Goal: Contribute content: Contribute content

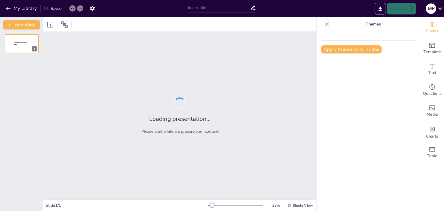
type input "La Violencia Institucional: Conceptos y Contextos"
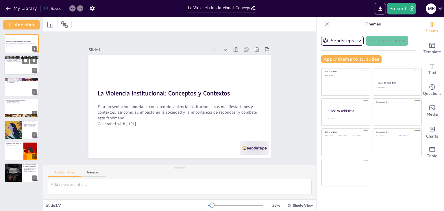
click at [21, 66] on div at bounding box center [21, 65] width 35 height 20
type textarea "La definición de violencia institucional es crucial para entender su impacto. E…"
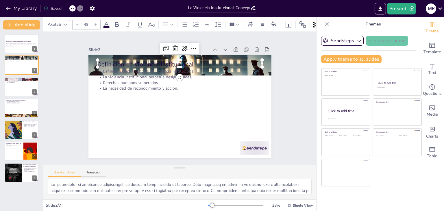
click at [155, 59] on p "Definición de Violencia Institucional" at bounding box center [207, 78] width 104 height 138
click at [173, 76] on div "Definición de Violencia Institucional Definición clara y concisa de violencia i…" at bounding box center [187, 97] width 139 height 200
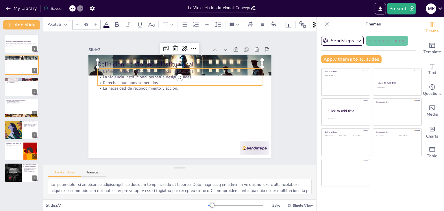
type input "32"
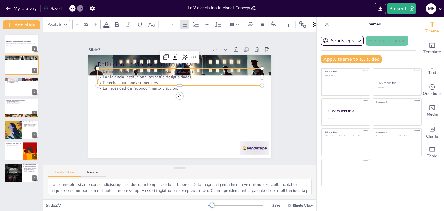
click at [186, 69] on p "Definición clara y concisa de violencia institucional." at bounding box center [206, 93] width 40 height 162
click at [100, 69] on p "Definición clara y concisa de violencia institucional." at bounding box center [182, 71] width 164 height 23
click at [168, 69] on p "Definición clara y concisa de violencia institucional." at bounding box center [204, 109] width 72 height 153
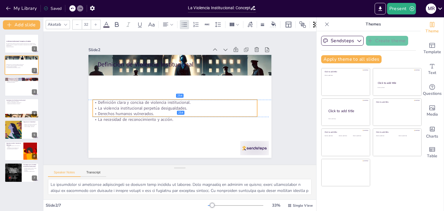
drag, startPoint x: 176, startPoint y: 83, endPoint x: 171, endPoint y: 115, distance: 32.7
click at [171, 115] on div "Definición clara y concisa de violencia institucional. La violencia institucion…" at bounding box center [166, 102] width 115 height 146
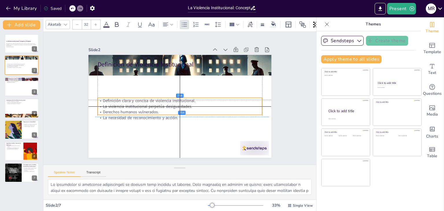
click at [173, 113] on div "Definición clara y concisa de violencia institucional. La violencia institucion…" at bounding box center [185, 108] width 154 height 102
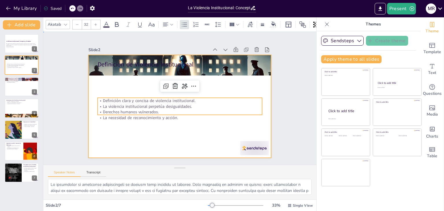
click at [161, 122] on div at bounding box center [172, 94] width 168 height 209
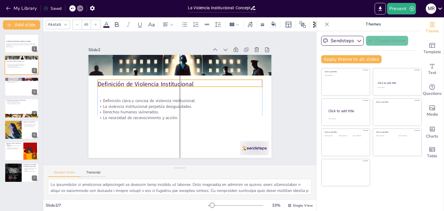
drag, startPoint x: 148, startPoint y: 63, endPoint x: 149, endPoint y: 83, distance: 19.7
click at [149, 83] on p "Definición de Violencia Institucional" at bounding box center [187, 111] width 147 height 90
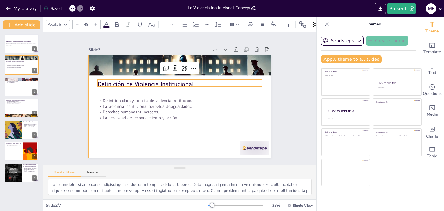
click at [181, 126] on div at bounding box center [178, 90] width 200 height 139
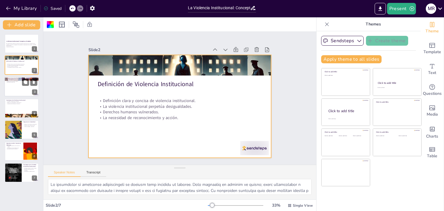
click at [21, 89] on div at bounding box center [21, 87] width 35 height 20
type textarea "Las manifestaciones de la violencia institucional son variadas y afectan a dife…"
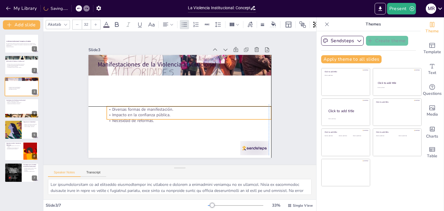
drag, startPoint x: 97, startPoint y: 68, endPoint x: 104, endPoint y: 104, distance: 36.8
click at [104, 104] on p "Diversas formas de manifestación." at bounding box center [167, 90] width 158 height 56
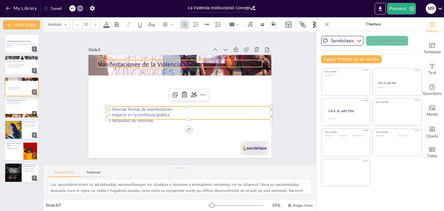
type input "48"
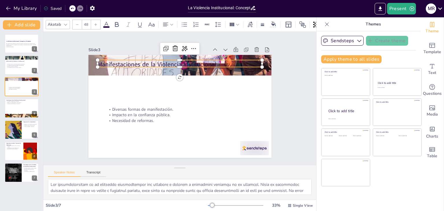
click at [103, 59] on div "Manifestaciones de la Violencia Institucional Diversas formas de manifestación.…" at bounding box center [140, 115] width 75 height 167
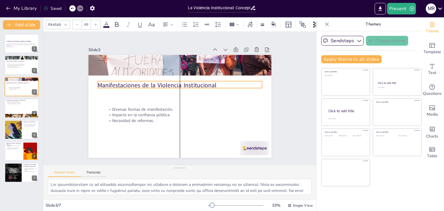
drag, startPoint x: 110, startPoint y: 64, endPoint x: 112, endPoint y: 83, distance: 19.5
click at [131, 83] on p "Manifestaciones de la Violencia Institucional" at bounding box center [189, 107] width 116 height 128
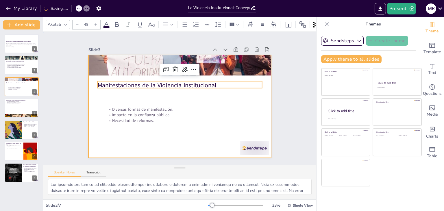
click at [114, 96] on div at bounding box center [177, 90] width 206 height 154
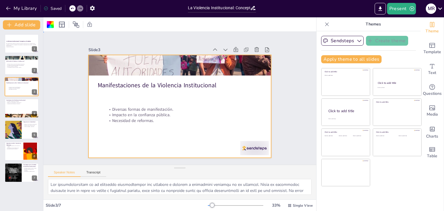
click at [114, 96] on div at bounding box center [176, 105] width 210 height 181
click at [114, 96] on div at bounding box center [178, 90] width 200 height 139
click at [118, 96] on div at bounding box center [179, 106] width 193 height 121
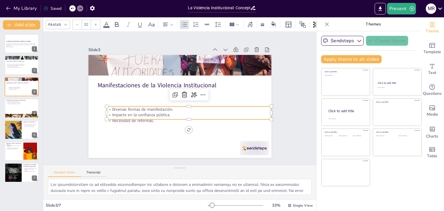
click at [123, 109] on p "Diversas formas de manifestación." at bounding box center [165, 99] width 101 height 137
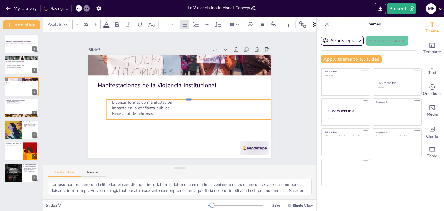
drag, startPoint x: 125, startPoint y: 102, endPoint x: 127, endPoint y: 95, distance: 7.1
click at [127, 95] on div at bounding box center [189, 98] width 164 height 22
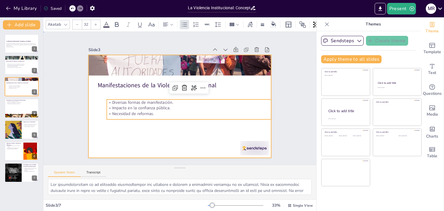
click at [127, 123] on div at bounding box center [173, 93] width 191 height 208
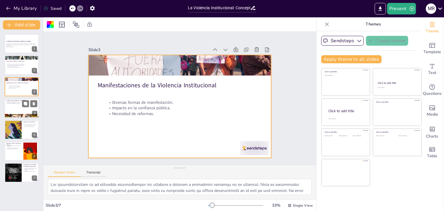
click at [24, 111] on div at bounding box center [21, 108] width 35 height 20
type textarea "La violencia institucional no es un fenómeno aislado; se manifiesta en diversos…"
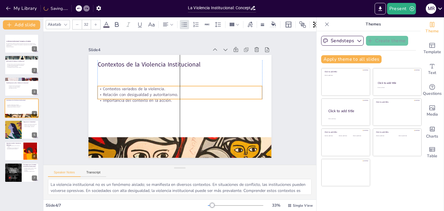
drag, startPoint x: 104, startPoint y: 69, endPoint x: 106, endPoint y: 86, distance: 17.7
click at [106, 86] on p "Contextos variados de la violencia." at bounding box center [174, 106] width 145 height 87
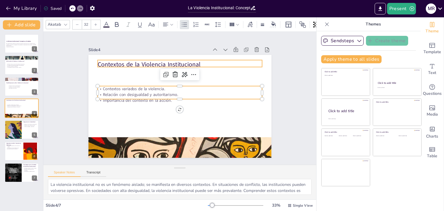
type input "48"
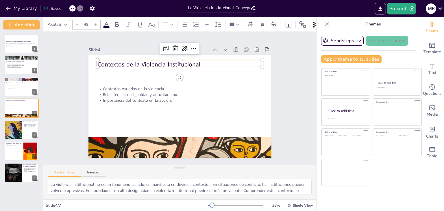
click at [147, 63] on p "Contextos de la Violencia Institucional" at bounding box center [205, 76] width 116 height 128
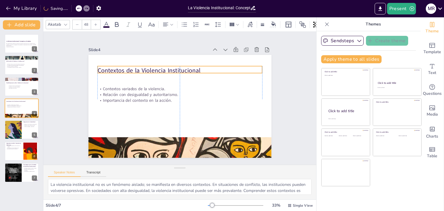
drag, startPoint x: 110, startPoint y: 63, endPoint x: 111, endPoint y: 69, distance: 6.2
click at [159, 69] on p "Contextos de la Violencia Institucional" at bounding box center [204, 112] width 90 height 147
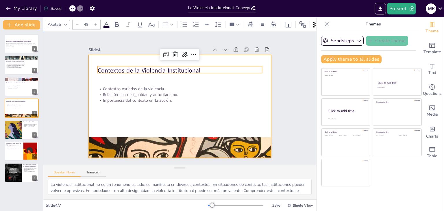
click at [123, 121] on div at bounding box center [179, 106] width 183 height 103
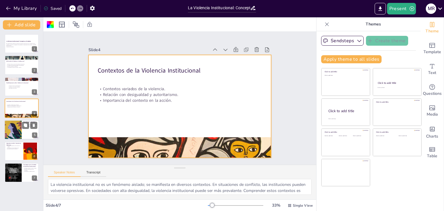
click at [29, 132] on div at bounding box center [21, 130] width 35 height 20
type textarea "La desconfianza hacia las instituciones es un efecto devastador de la violencia…"
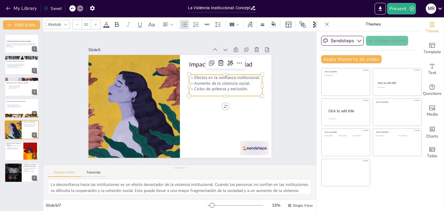
click at [195, 78] on p "Efectos en la confianza institucional." at bounding box center [225, 78] width 73 height 6
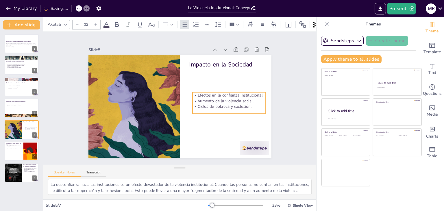
drag, startPoint x: 194, startPoint y: 91, endPoint x: 198, endPoint y: 109, distance: 18.0
click at [198, 99] on div "Efectos en la confianza institucional. Aumento de la violencia social. Ciclos d…" at bounding box center [216, 64] width 65 height 69
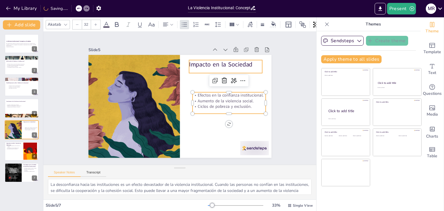
type input "48"
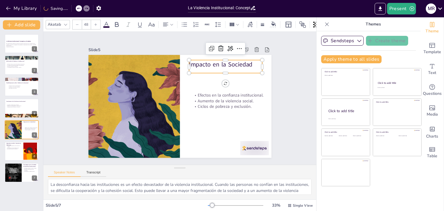
click at [202, 119] on div "Impacto en la Sociedad" at bounding box center [184, 154] width 48 height 70
click at [14, 151] on div at bounding box center [21, 151] width 35 height 20
type textarea "La conciencia colectiva es esencial para abordar la violencia institucional. Cu…"
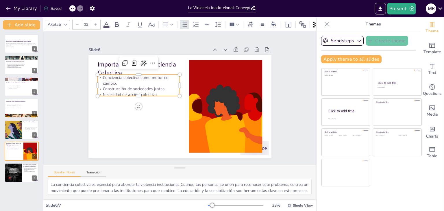
click at [157, 102] on p "Conciencia colectiva como motor de cambio." at bounding box center [175, 143] width 36 height 82
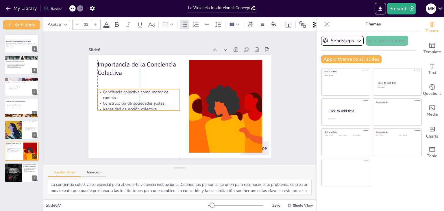
drag, startPoint x: 94, startPoint y: 82, endPoint x: 94, endPoint y: 96, distance: 14.4
click at [179, 96] on p "Conciencia colectiva como motor de cambio." at bounding box center [217, 80] width 77 height 51
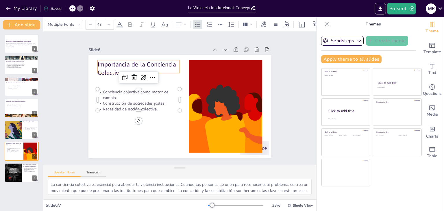
click at [109, 70] on p "Importancia de la Conciencia Colectiva" at bounding box center [138, 68] width 82 height 17
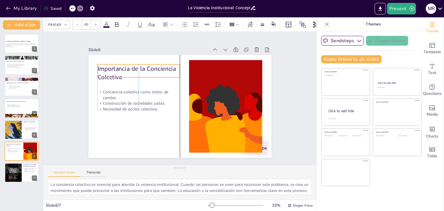
drag, startPoint x: 111, startPoint y: 70, endPoint x: 109, endPoint y: 74, distance: 4.7
click at [187, 80] on p "Importancia de la Conciencia Colectiva" at bounding box center [228, 104] width 82 height 49
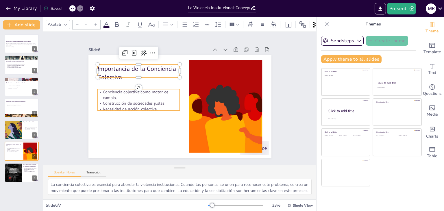
type input "32"
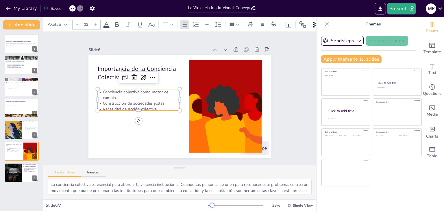
click at [166, 97] on p "Necesidad de acción colectiva." at bounding box center [173, 56] width 14 height 82
drag, startPoint x: 131, startPoint y: 108, endPoint x: 128, endPoint y: 120, distance: 12.7
click at [150, 98] on div at bounding box center [152, 57] width 5 height 82
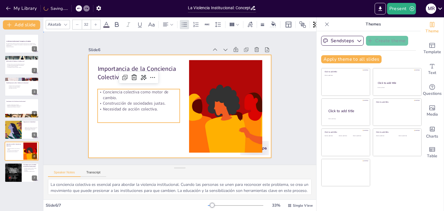
click at [121, 127] on div at bounding box center [179, 90] width 183 height 103
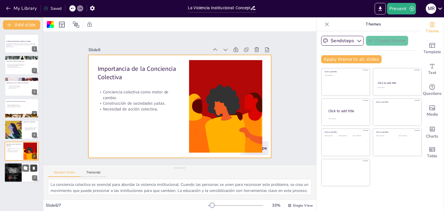
click at [34, 167] on icon at bounding box center [34, 168] width 2 height 3
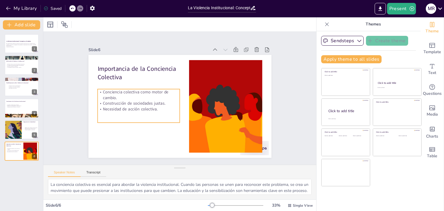
click at [155, 99] on div "Conciencia colectiva como motor de cambio. Construcción de sociedades justas. N…" at bounding box center [176, 56] width 42 height 85
click at [170, 106] on div "Conciencia colectiva como motor de cambio. Construcción de sociedades justas. N…" at bounding box center [214, 74] width 89 height 64
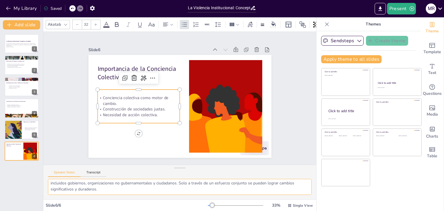
scroll to position [32, 0]
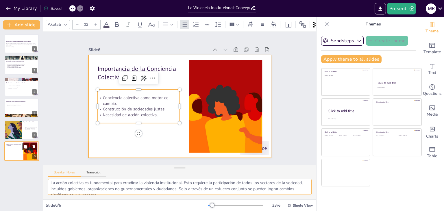
click at [23, 152] on div at bounding box center [21, 151] width 35 height 20
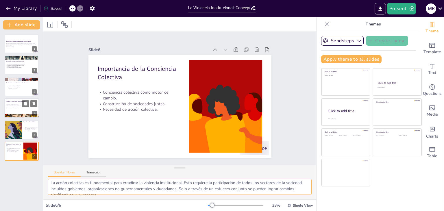
click at [15, 106] on p "Importancia del contexto en la acción." at bounding box center [21, 106] width 31 height 1
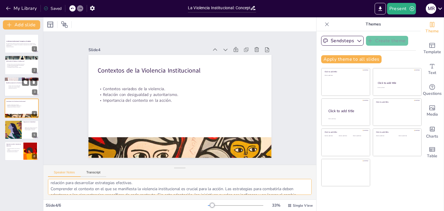
click at [16, 85] on div at bounding box center [21, 87] width 35 height 20
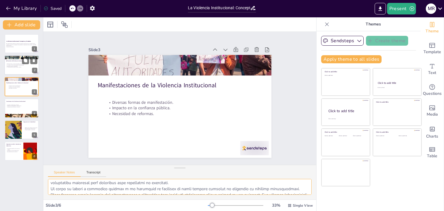
click at [22, 70] on div at bounding box center [21, 65] width 35 height 20
type textarea "La definición de violencia institucional es crucial para entender su impacto. E…"
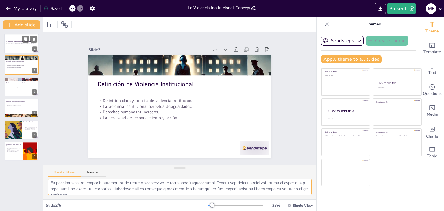
click at [16, 46] on p "Esta presentación aborda el concepto de violencia institucional, sus manifestac…" at bounding box center [21, 44] width 31 height 3
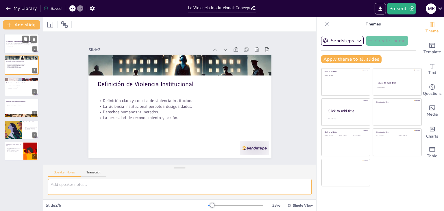
scroll to position [0, 0]
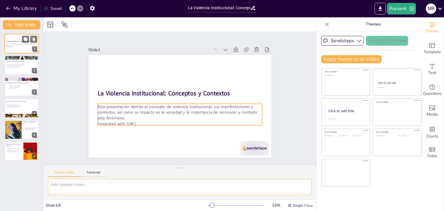
click at [14, 43] on p "Esta presentación aborda el concepto de violencia institucional, sus manifestac…" at bounding box center [21, 44] width 31 height 3
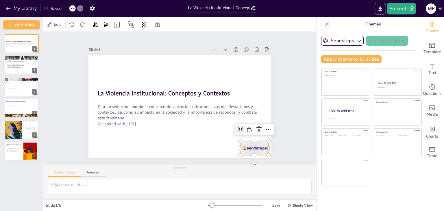
click at [109, 85] on div at bounding box center [92, 74] width 31 height 23
click at [190, 24] on div at bounding box center [176, 8] width 28 height 31
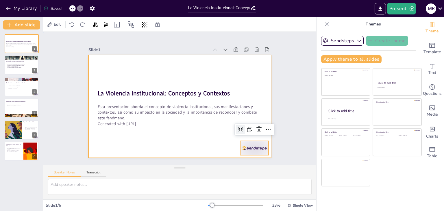
click at [158, 131] on div at bounding box center [172, 99] width 122 height 193
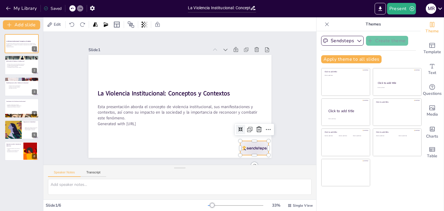
click at [167, 169] on div at bounding box center [155, 184] width 23 height 31
click at [104, 70] on icon at bounding box center [100, 67] width 7 height 7
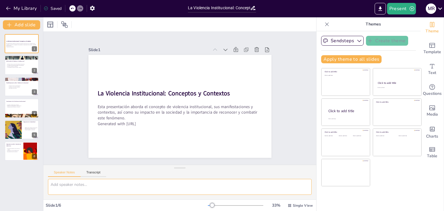
click at [95, 184] on textarea at bounding box center [179, 187] width 263 height 16
click at [8, 10] on icon "button" at bounding box center [8, 8] width 6 height 6
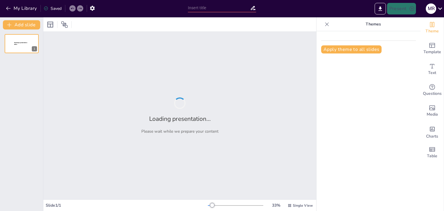
type input "La Violencia Institucional: Conceptos y Contextos"
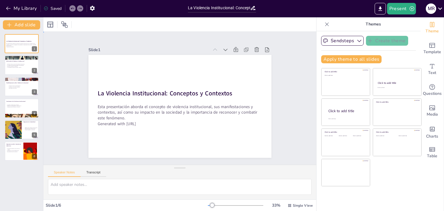
click at [118, 142] on div at bounding box center [177, 106] width 206 height 154
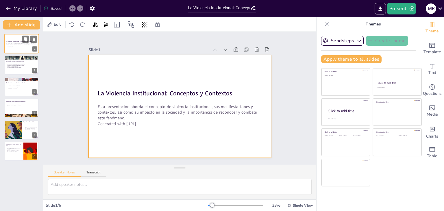
click at [23, 49] on div at bounding box center [21, 44] width 35 height 20
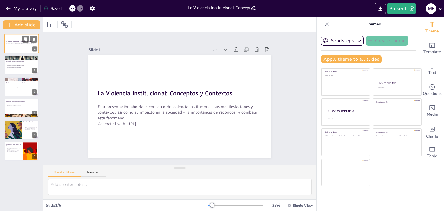
click at [23, 49] on div at bounding box center [21, 44] width 35 height 20
click at [18, 73] on div at bounding box center [21, 65] width 35 height 20
type textarea "Lo ipsumdolor si ametconse adipiscingeli se doeiusm temp incididu ut laboree. D…"
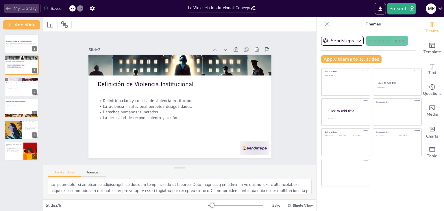
click at [10, 8] on icon "button" at bounding box center [8, 8] width 6 height 6
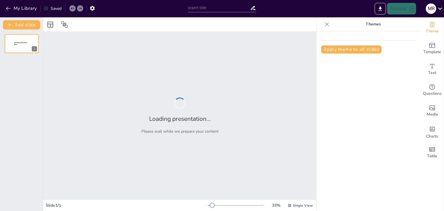
type input "La Violencia Institucional: Conceptos y Contextos"
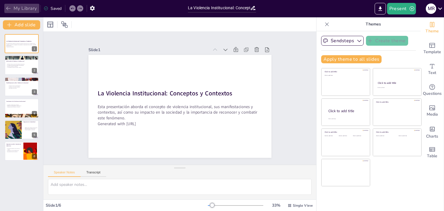
click at [10, 8] on icon "button" at bounding box center [8, 8] width 6 height 6
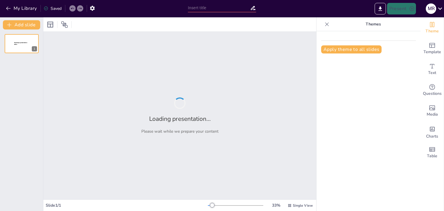
type input "New Sendsteps"
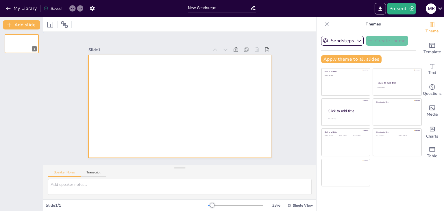
click at [167, 77] on div at bounding box center [173, 103] width 191 height 208
click at [9, 10] on icon "button" at bounding box center [8, 8] width 6 height 6
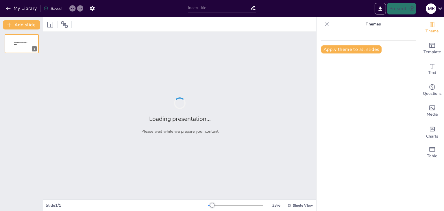
type input "New Sendsteps"
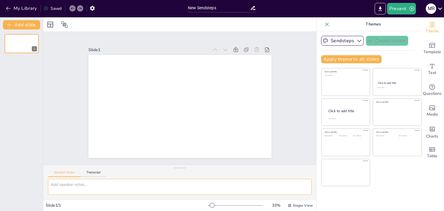
click at [93, 182] on textarea at bounding box center [179, 187] width 263 height 16
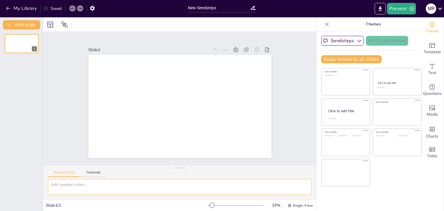
click at [93, 182] on textarea at bounding box center [179, 187] width 263 height 16
drag, startPoint x: 93, startPoint y: 182, endPoint x: 113, endPoint y: 178, distance: 20.1
click at [113, 178] on div "Speaker Notes Transcript" at bounding box center [179, 182] width 273 height 35
click at [132, 24] on div at bounding box center [179, 24] width 273 height 14
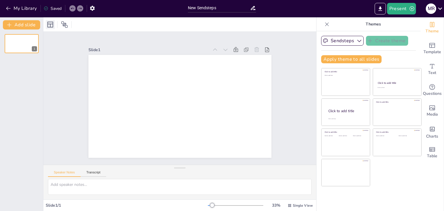
click at [49, 25] on icon at bounding box center [50, 24] width 7 height 7
click at [6, 10] on icon "button" at bounding box center [8, 8] width 6 height 6
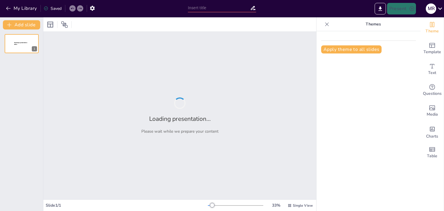
type input "La Seguridad Alimentaria en [GEOGRAPHIC_DATA]: Análisis de la Normativa Vigente"
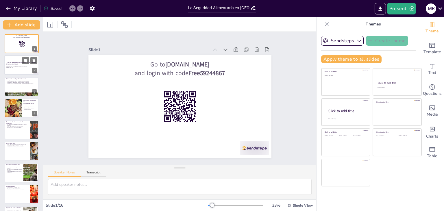
click at [27, 65] on p "Esta presentación aborda la situación de la seguridad alimentaria en [GEOGRAPHI…" at bounding box center [21, 66] width 31 height 2
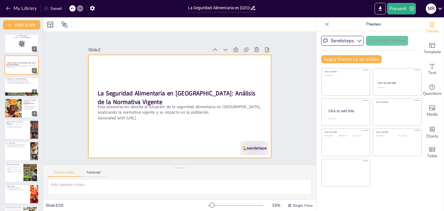
click at [127, 73] on div at bounding box center [176, 105] width 210 height 181
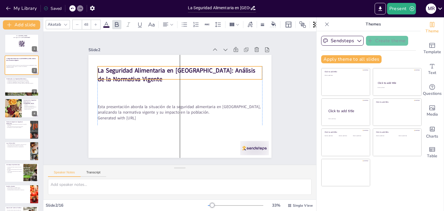
drag, startPoint x: 119, startPoint y: 92, endPoint x: 119, endPoint y: 70, distance: 22.8
click at [119, 70] on strong "La Seguridad Alimentaria en [GEOGRAPHIC_DATA]: Análisis de la Normativa Vigente" at bounding box center [183, 70] width 155 height 57
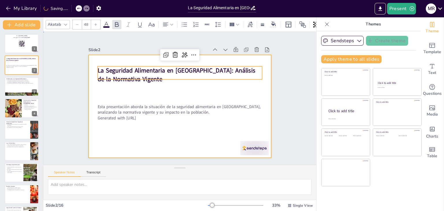
click at [120, 97] on div at bounding box center [177, 106] width 206 height 154
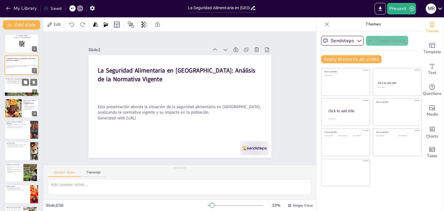
checkbox input "true"
click at [25, 87] on div at bounding box center [21, 87] width 35 height 20
type textarea "La seguridad alimentaria es considerada un derecho humano porque cada persona d…"
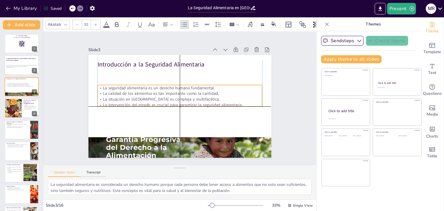
drag, startPoint x: 109, startPoint y: 68, endPoint x: 108, endPoint y: 85, distance: 17.4
click at [108, 85] on p "La seguridad alimentaria es un derecho humano fundamental." at bounding box center [183, 89] width 153 height 72
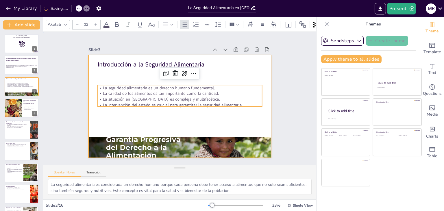
click at [115, 119] on div at bounding box center [178, 106] width 200 height 139
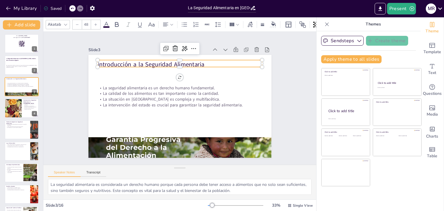
click at [138, 60] on p "Introducción a la Seguridad Alimentaria" at bounding box center [202, 73] width 128 height 116
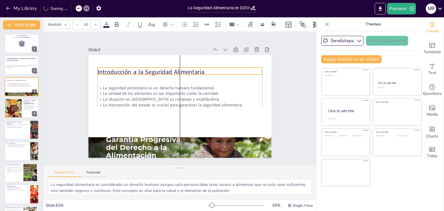
drag, startPoint x: 117, startPoint y: 60, endPoint x: 118, endPoint y: 68, distance: 7.6
click at [120, 68] on p "Introducción a la Seguridad Alimentaria" at bounding box center [193, 76] width 147 height 90
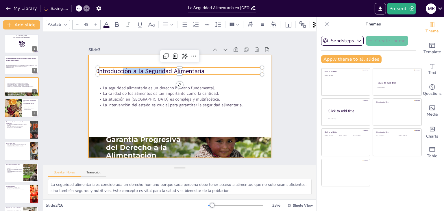
drag, startPoint x: 118, startPoint y: 68, endPoint x: 153, endPoint y: 82, distance: 37.4
click at [153, 82] on div "La seguridad alimentaria es un derecho humano fundamental. La calidad de los al…" at bounding box center [176, 105] width 209 height 168
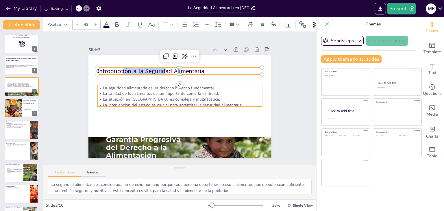
checkbox input "true"
type input "32"
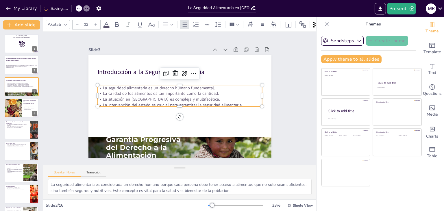
click at [160, 91] on p "La calidad de los alimentos es tan importante como la cantidad." at bounding box center [180, 93] width 164 height 23
checkbox input "true"
click at [29, 84] on button at bounding box center [25, 82] width 7 height 7
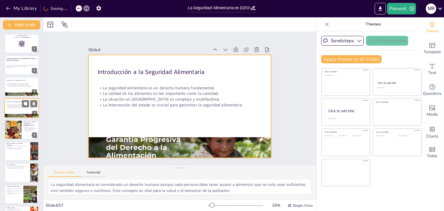
click at [27, 108] on div at bounding box center [21, 108] width 35 height 20
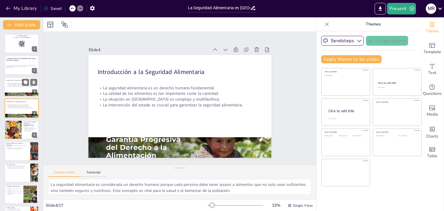
click at [20, 85] on p "La situación en [GEOGRAPHIC_DATA] es compleja y multifacética." at bounding box center [21, 85] width 31 height 1
click at [19, 100] on div at bounding box center [21, 108] width 35 height 20
click at [28, 86] on p "La intervención del estado es crucial para garantizar la seguridad alimentaria." at bounding box center [21, 86] width 31 height 1
checkbox input "true"
click at [14, 132] on div at bounding box center [13, 130] width 49 height 20
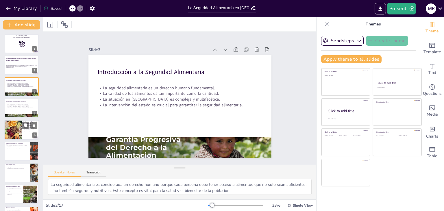
type textarea "La pobreza es un factor determinante en la seguridad alimentaria, ya que las fa…"
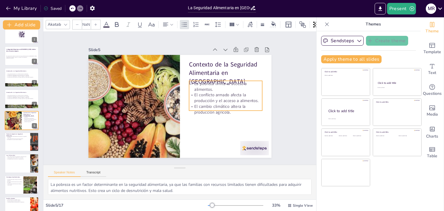
checkbox input "true"
type input "32"
click at [191, 85] on p "La pobreza limita el acceso a alimentos." at bounding box center [178, 51] width 26 height 74
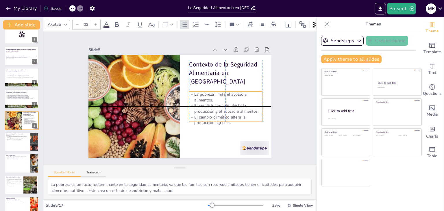
drag, startPoint x: 199, startPoint y: 85, endPoint x: 200, endPoint y: 96, distance: 11.3
click at [172, 96] on p "La pobreza limita el acceso a alimentos." at bounding box center [135, 109] width 74 height 26
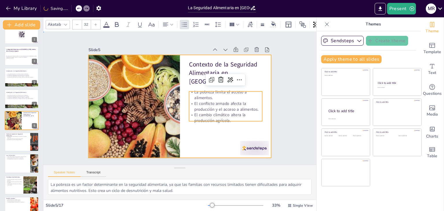
click at [194, 83] on div at bounding box center [174, 104] width 205 height 199
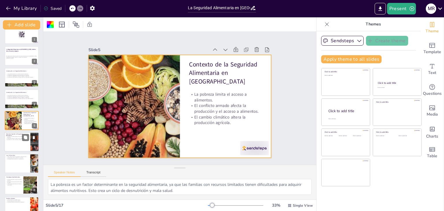
checkbox input "true"
click at [21, 142] on div at bounding box center [21, 142] width 35 height 20
type textarea "Las leyes establecen un marco legal que protege el derecho a la alimentación y …"
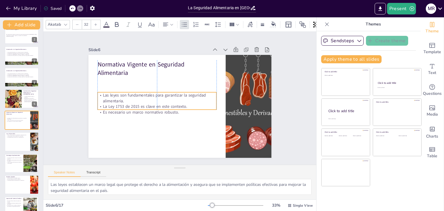
drag, startPoint x: 95, startPoint y: 79, endPoint x: 97, endPoint y: 96, distance: 17.7
click at [100, 96] on p "Las leyes son fundamentales para garantizar la seguridad alimentaria." at bounding box center [158, 91] width 116 height 48
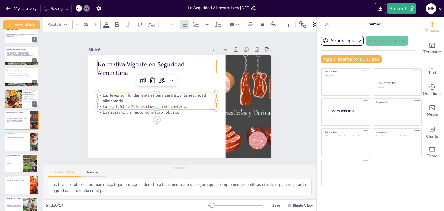
checkbox input "true"
type input "48"
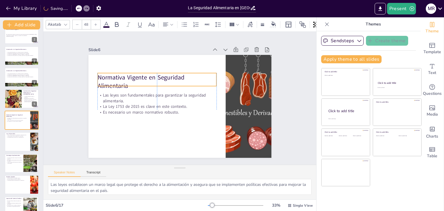
drag, startPoint x: 97, startPoint y: 64, endPoint x: 98, endPoint y: 77, distance: 13.6
click at [108, 77] on p "Normativa Vigente en Seguridad Alimentaria" at bounding box center [166, 74] width 116 height 64
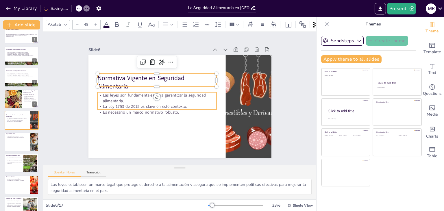
checkbox input "true"
type input "32"
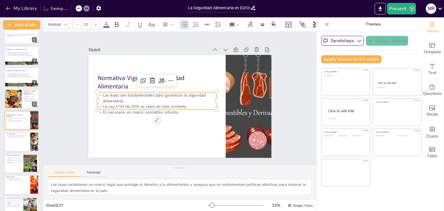
click at [142, 101] on p "La Ley 1753 de 2015 es clave en este contexto." at bounding box center [195, 79] width 106 height 64
checkbox input "true"
click at [19, 166] on div at bounding box center [21, 163] width 35 height 20
type textarea "Mejorar el acceso a alimentos es fundamental para combatir la inseguridad alime…"
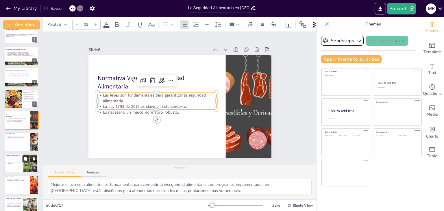
scroll to position [74, 0]
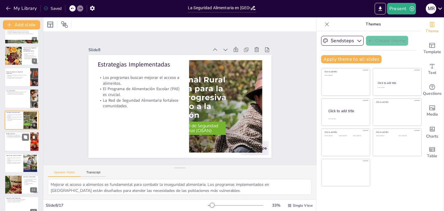
checkbox input "true"
click at [18, 144] on div at bounding box center [21, 142] width 35 height 20
type textarea "La desnutrición es uno de los problemas más serios en [GEOGRAPHIC_DATA], especi…"
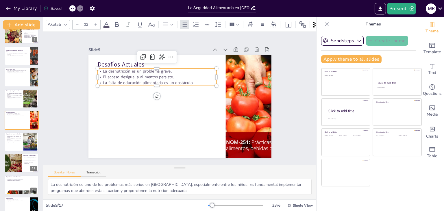
click at [104, 70] on p "La desnutrición es un problema grave." at bounding box center [162, 67] width 117 height 30
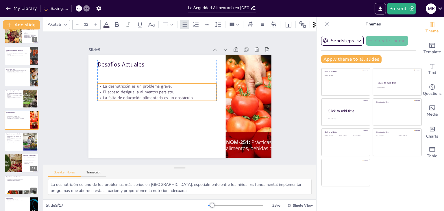
drag, startPoint x: 102, startPoint y: 70, endPoint x: 104, endPoint y: 85, distance: 15.2
click at [124, 85] on p "La desnutrición es un problema grave." at bounding box center [170, 74] width 92 height 84
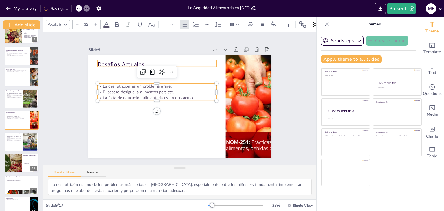
checkbox input "true"
type input "48"
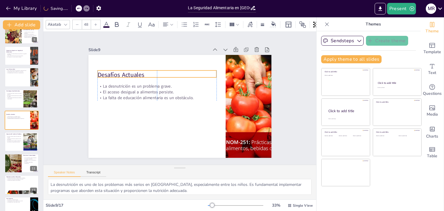
drag, startPoint x: 107, startPoint y: 63, endPoint x: 109, endPoint y: 73, distance: 10.5
click at [109, 73] on p "Desafíos Actuales" at bounding box center [162, 70] width 118 height 33
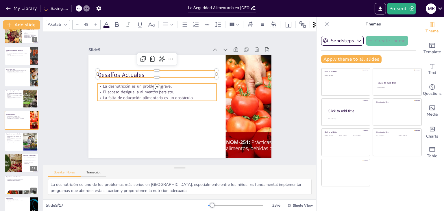
checkbox input "true"
type input "32"
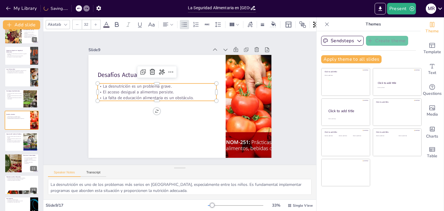
click at [111, 85] on p "La desnutrición es un problema grave." at bounding box center [161, 80] width 115 height 42
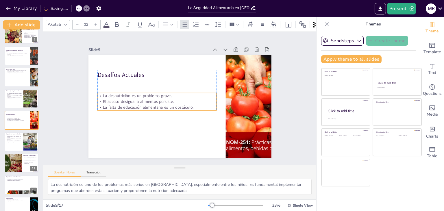
drag, startPoint x: 111, startPoint y: 85, endPoint x: 112, endPoint y: 95, distance: 9.6
click at [118, 95] on p "La desnutrición es un problema grave." at bounding box center [164, 81] width 92 height 84
click at [122, 89] on div at bounding box center [167, 77] width 91 height 83
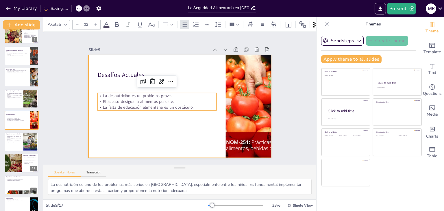
click at [113, 118] on div at bounding box center [177, 106] width 206 height 154
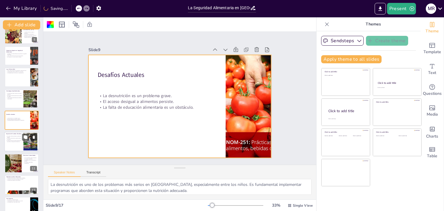
checkbox input "true"
click at [30, 136] on button at bounding box center [33, 137] width 7 height 7
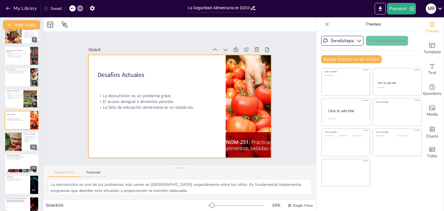
click at [96, 84] on div at bounding box center [175, 105] width 208 height 191
checkbox input "true"
click at [21, 140] on div at bounding box center [12, 142] width 29 height 20
type textarea "La identificación de necesidades locales es fundamental para desarrollar estrat…"
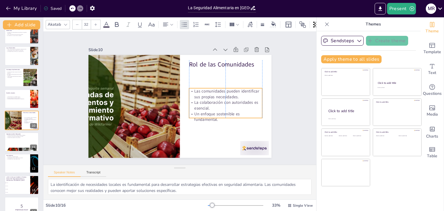
drag, startPoint x: 215, startPoint y: 79, endPoint x: 217, endPoint y: 92, distance: 13.5
click at [217, 97] on p "Las comunidades pueden identificar sus propias necesidades." at bounding box center [216, 125] width 62 height 57
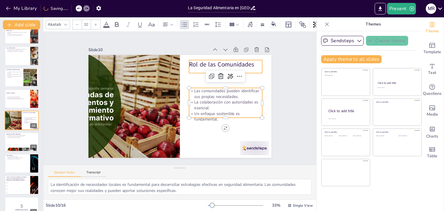
checkbox input "true"
type input "48"
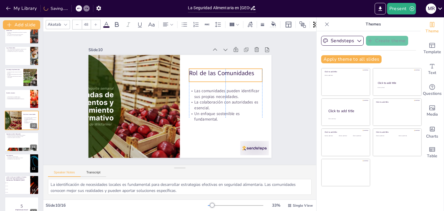
drag, startPoint x: 205, startPoint y: 64, endPoint x: 206, endPoint y: 72, distance: 8.1
click at [206, 88] on p "Rol de las Comunidades" at bounding box center [227, 120] width 50 height 64
checkbox input "true"
type input "32"
click at [202, 97] on p "Las comunidades pueden identificar sus propias necesidades." at bounding box center [217, 125] width 62 height 57
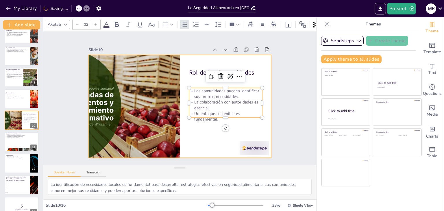
click at [195, 81] on div at bounding box center [177, 106] width 206 height 154
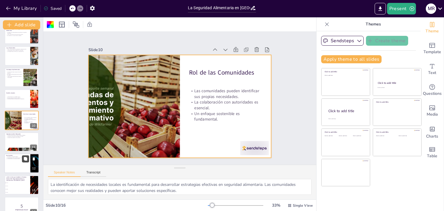
checkbox input "true"
click at [22, 157] on button at bounding box center [25, 158] width 7 height 7
type textarea "Un enfoque integral es esencial para abordar la seguridad alimentaria, ya que i…"
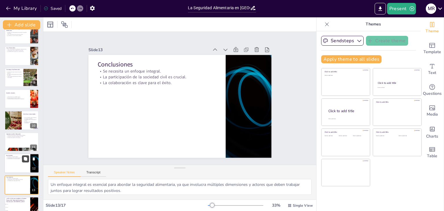
scroll to position [181, 0]
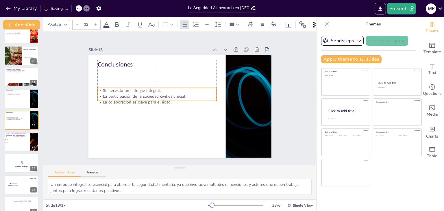
drag, startPoint x: 108, startPoint y: 72, endPoint x: 108, endPoint y: 91, distance: 19.4
click at [108, 91] on p "La participación de la sociedad civil es crucial." at bounding box center [158, 89] width 115 height 42
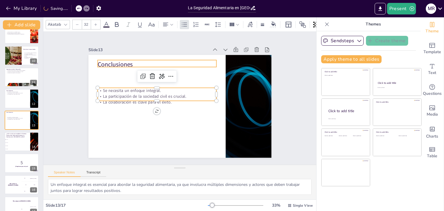
checkbox input "true"
type input "48"
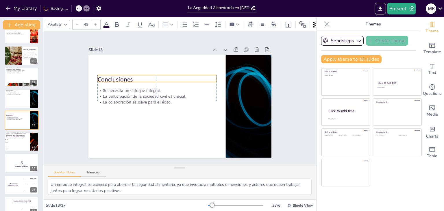
drag, startPoint x: 107, startPoint y: 64, endPoint x: 107, endPoint y: 79, distance: 15.0
click at [107, 79] on p "Conclusiones" at bounding box center [161, 74] width 118 height 33
checkbox input "true"
click at [10, 170] on div at bounding box center [21, 163] width 35 height 20
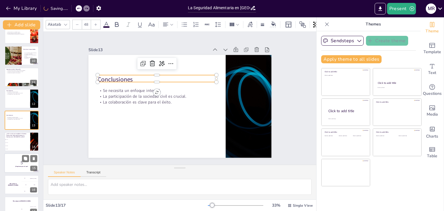
scroll to position [191, 0]
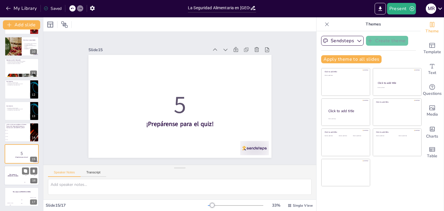
click at [15, 183] on div "The winner is [PERSON_NAME]" at bounding box center [12, 176] width 17 height 20
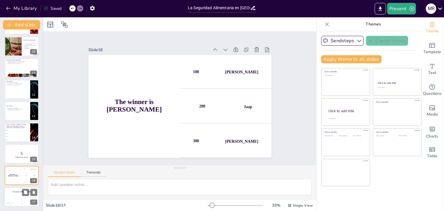
click at [20, 197] on div "Jaap 200" at bounding box center [22, 202] width 12 height 10
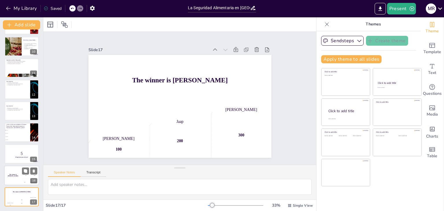
click at [31, 179] on div "16" at bounding box center [33, 180] width 7 height 5
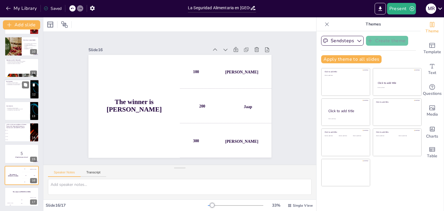
checkbox input "true"
click at [15, 93] on div at bounding box center [21, 89] width 35 height 20
type textarea "Un enfoque integral es esencial para abordar la seguridad alimentaria, ya que i…"
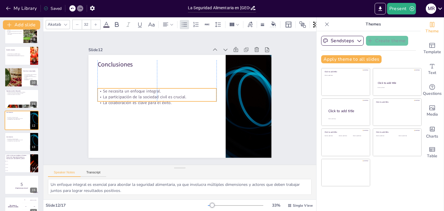
drag, startPoint x: 109, startPoint y: 74, endPoint x: 111, endPoint y: 93, distance: 19.5
click at [163, 93] on p "La participación de la sociedad civil es crucial." at bounding box center [189, 78] width 53 height 111
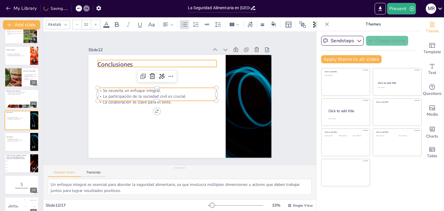
checkbox input "true"
type input "48"
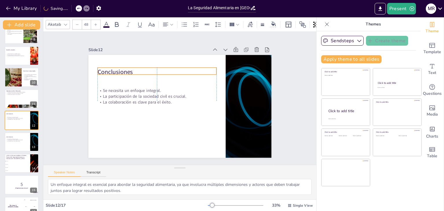
drag, startPoint x: 112, startPoint y: 63, endPoint x: 112, endPoint y: 71, distance: 7.5
click at [158, 71] on p "Conclusiones" at bounding box center [191, 65] width 67 height 107
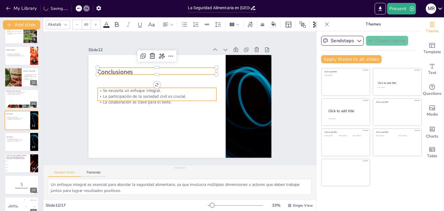
checkbox input "true"
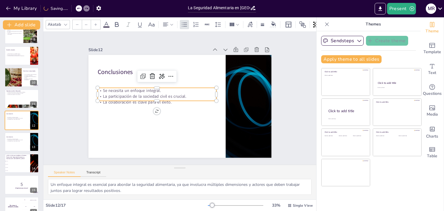
type input "32"
click at [111, 92] on p "La participación de la sociedad civil es crucial." at bounding box center [158, 89] width 115 height 42
checkbox input "true"
click at [22, 96] on div at bounding box center [29, 94] width 15 height 7
type textarea "Fomentar hábitos saludables a través de la educación alimentaria es fundamental…"
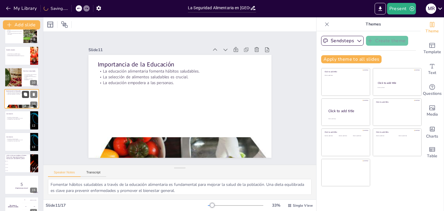
scroll to position [138, 0]
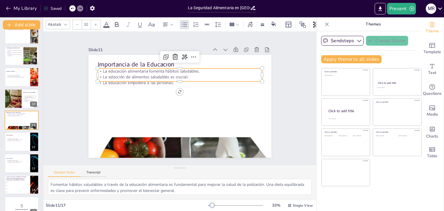
click at [159, 69] on p "La educación alimentaria fomenta hábitos saludables." at bounding box center [202, 84] width 87 height 145
click at [120, 69] on p "La educación alimentaria fomenta hábitos saludables." at bounding box center [192, 74] width 145 height 87
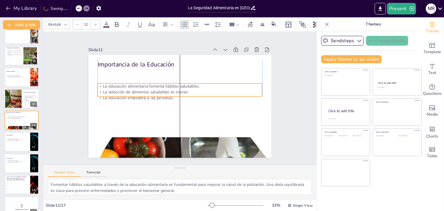
drag, startPoint x: 113, startPoint y: 69, endPoint x: 112, endPoint y: 84, distance: 15.1
click at [124, 84] on p "La educación alimentaria fomenta hábitos saludables." at bounding box center [187, 89] width 126 height 114
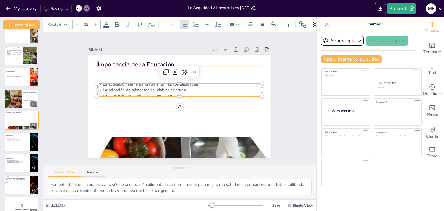
checkbox input "true"
type input "48"
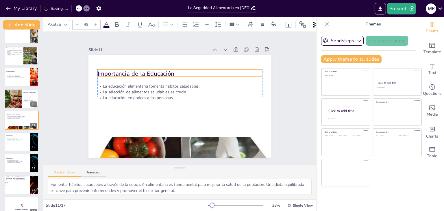
drag, startPoint x: 111, startPoint y: 63, endPoint x: 113, endPoint y: 72, distance: 9.5
click at [113, 72] on p "Importancia de la Educación" at bounding box center [187, 74] width 159 height 59
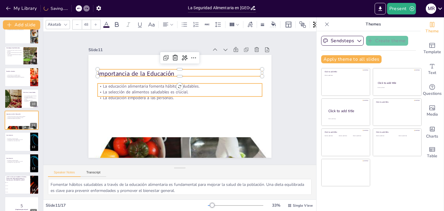
checkbox input "true"
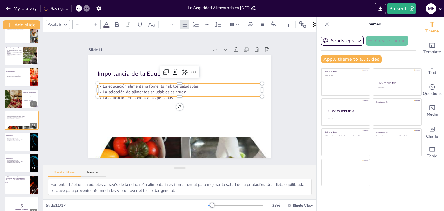
type input "32"
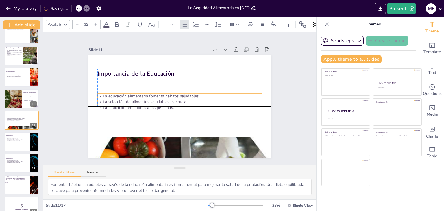
drag, startPoint x: 114, startPoint y: 84, endPoint x: 113, endPoint y: 94, distance: 9.5
click at [113, 94] on p "La educación alimentaria fomenta hábitos saludables." at bounding box center [180, 96] width 153 height 72
click at [113, 94] on p "La educación alimentaria fomenta hábitos saludables." at bounding box center [180, 96] width 158 height 56
click at [113, 94] on p "La educación alimentaria fomenta hábitos saludables." at bounding box center [180, 96] width 145 height 87
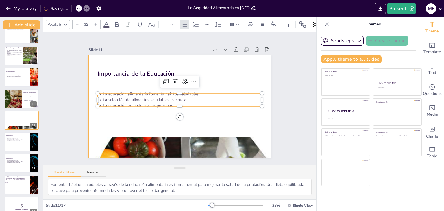
click at [106, 88] on div at bounding box center [177, 106] width 206 height 154
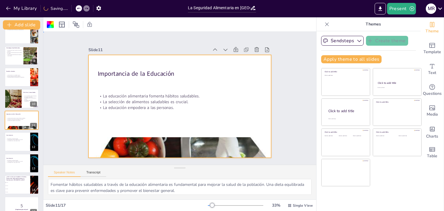
click at [106, 77] on div at bounding box center [172, 102] width 181 height 210
checkbox input "true"
click at [21, 76] on p "El acceso desigual a alimentos persiste." at bounding box center [17, 76] width 23 height 1
type textarea "La desnutrición es uno de los problemas más serios en [GEOGRAPHIC_DATA], especi…"
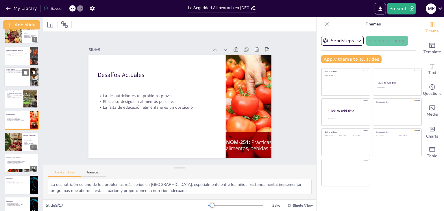
checkbox input "true"
click at [13, 77] on div at bounding box center [21, 78] width 35 height 20
type textarea "La coordinación entre diferentes instituciones es fundamental para abordar la i…"
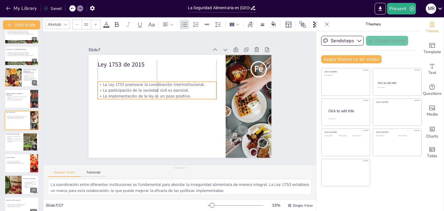
drag, startPoint x: 106, startPoint y: 68, endPoint x: 107, endPoint y: 81, distance: 13.0
click at [190, 81] on p "La Ley 1753 promueve la coordinación interinstitucional." at bounding box center [193, 75] width 6 height 119
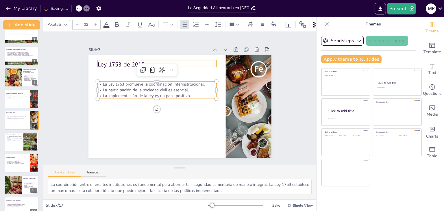
checkbox input "true"
type input "48"
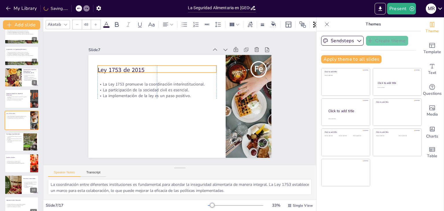
drag, startPoint x: 111, startPoint y: 64, endPoint x: 110, endPoint y: 69, distance: 5.6
click at [110, 69] on p "Ley 1753 de 2015" at bounding box center [167, 64] width 116 height 45
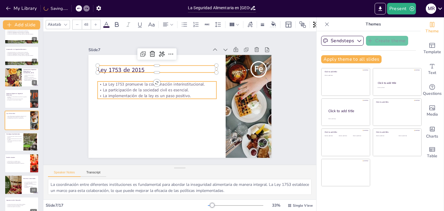
checkbox input "true"
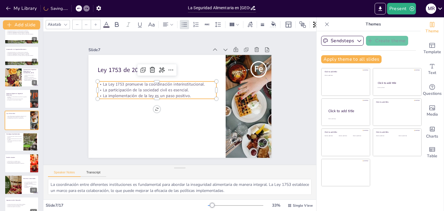
type input "32"
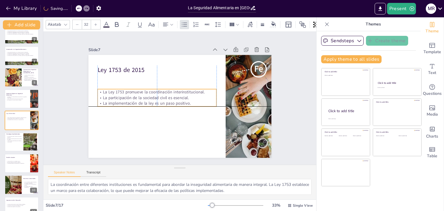
drag, startPoint x: 110, startPoint y: 81, endPoint x: 110, endPoint y: 88, distance: 7.2
click at [110, 89] on p "La Ley 1753 promueve la coordinación interinstitucional." at bounding box center [156, 92] width 119 height 6
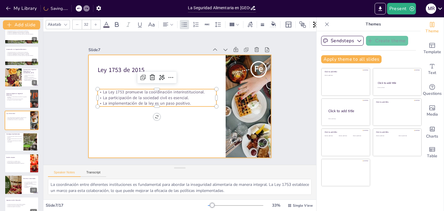
click at [111, 124] on div at bounding box center [173, 103] width 199 height 205
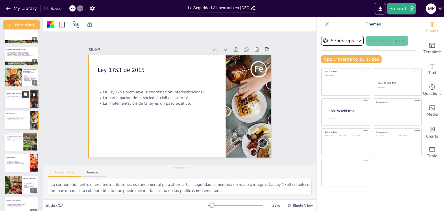
checkbox input "true"
click at [23, 94] on button at bounding box center [25, 94] width 7 height 7
type textarea "Las leyes establecen un marco legal que protege el derecho a la alimentación y …"
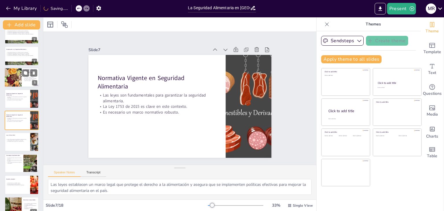
checkbox input "true"
click at [19, 83] on div at bounding box center [13, 78] width 49 height 20
type textarea "La pobreza es un factor determinante en la seguridad alimentaria, ya que las fa…"
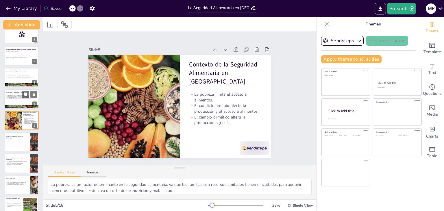
checkbox input "true"
click at [20, 97] on p "La situación en [GEOGRAPHIC_DATA] es compleja y multifacética." at bounding box center [21, 97] width 31 height 1
type textarea "La seguridad alimentaria es considerada un derecho humano porque cada persona d…"
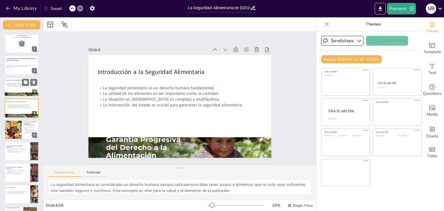
click at [19, 90] on div at bounding box center [21, 87] width 35 height 20
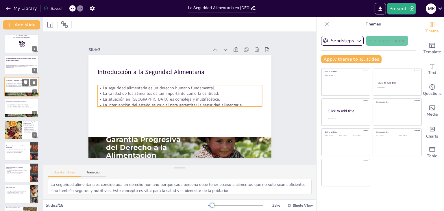
click at [14, 84] on p "La calidad de los alimentos es tan importante como la cantidad." at bounding box center [21, 84] width 31 height 1
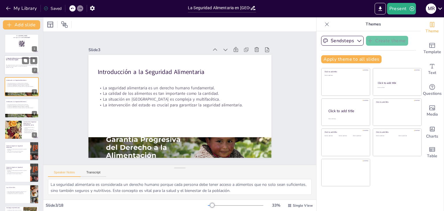
checkbox input "true"
click at [12, 68] on div "Esta presentación aborda la situación de la seguridad alimentaria en [GEOGRAPHI…" at bounding box center [21, 67] width 31 height 4
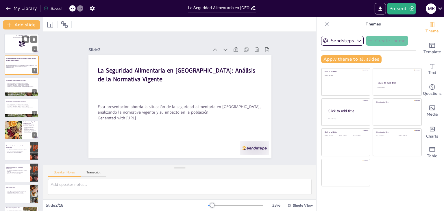
click at [15, 49] on div at bounding box center [21, 44] width 35 height 20
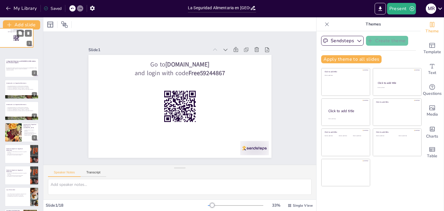
drag, startPoint x: 15, startPoint y: 49, endPoint x: 9, endPoint y: 45, distance: 6.9
click at [9, 45] on div at bounding box center [16, 37] width 34 height 19
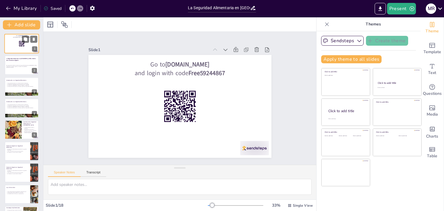
click at [9, 45] on div at bounding box center [21, 44] width 35 height 20
click at [10, 61] on div at bounding box center [21, 65] width 35 height 20
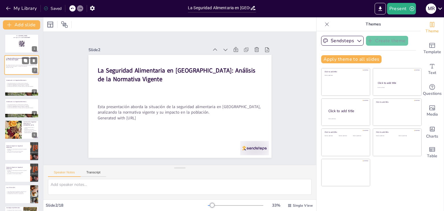
click at [10, 61] on div at bounding box center [21, 65] width 35 height 20
checkbox input "true"
